Goal: Transaction & Acquisition: Subscribe to service/newsletter

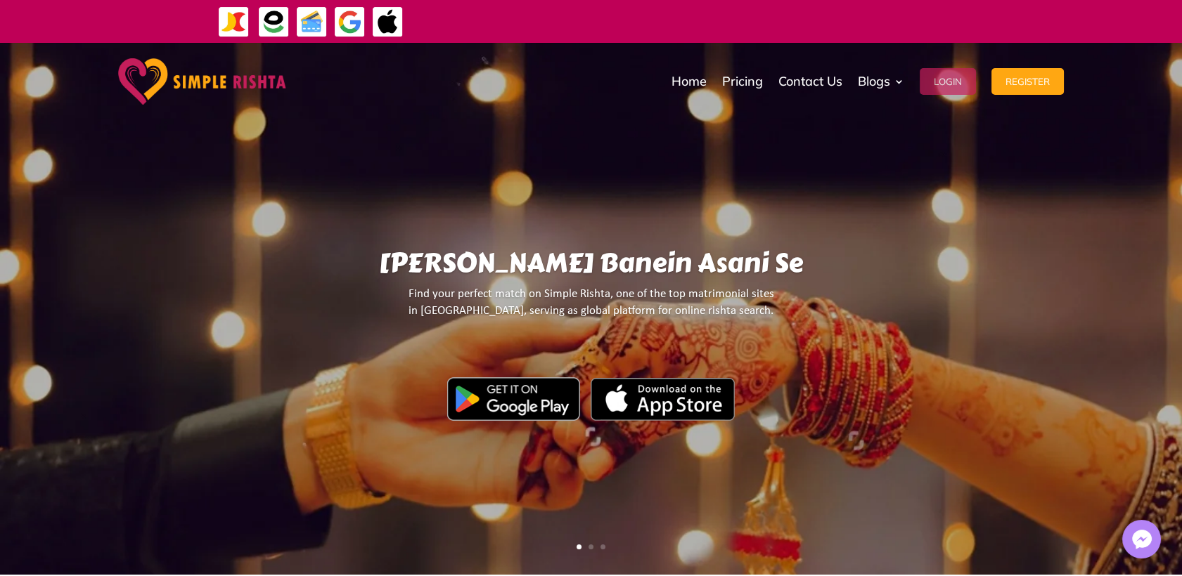
click at [931, 82] on button "Login" at bounding box center [948, 81] width 56 height 27
click at [728, 77] on link "Pricing" at bounding box center [742, 81] width 41 height 70
click at [929, 82] on button "Login" at bounding box center [948, 81] width 56 height 27
